Goal: Task Accomplishment & Management: Use online tool/utility

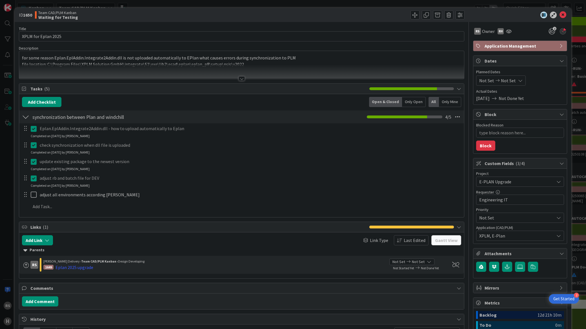
type textarea "x"
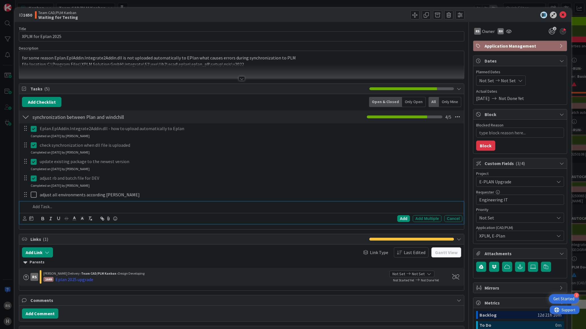
click at [45, 208] on p at bounding box center [246, 207] width 430 height 6
click at [397, 221] on div "Add" at bounding box center [403, 218] width 13 height 7
type textarea "x"
click at [560, 16] on icon at bounding box center [563, 15] width 7 height 7
